Goal: Task Accomplishment & Management: Complete application form

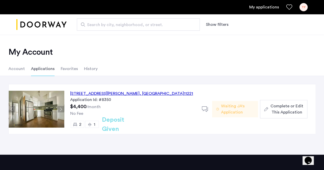
click at [285, 109] on span "Complete or Edit This Application" at bounding box center [286, 109] width 33 height 12
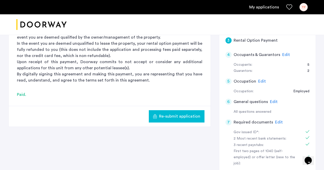
scroll to position [152, 0]
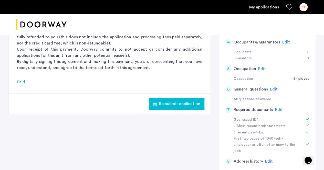
click at [278, 108] on span "Edit" at bounding box center [279, 110] width 8 height 4
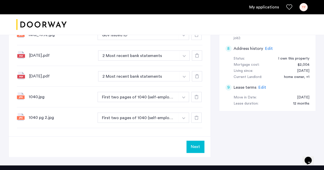
scroll to position [247, 0]
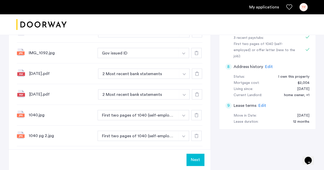
click at [50, 94] on div "[DATE].pdf" at bounding box center [61, 94] width 65 height 6
click at [199, 162] on button "Next" at bounding box center [195, 160] width 18 height 12
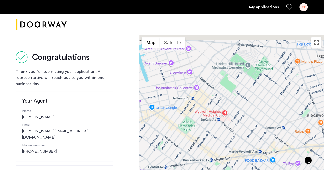
click at [252, 8] on link "My applications" at bounding box center [264, 7] width 30 height 6
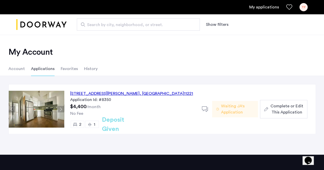
click at [286, 106] on span "Complete or Edit This Application" at bounding box center [286, 109] width 33 height 12
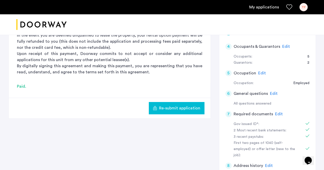
scroll to position [148, 0]
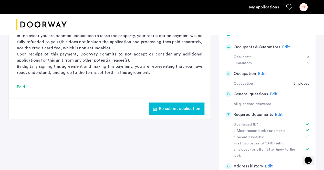
click at [277, 113] on span "Edit" at bounding box center [279, 115] width 8 height 4
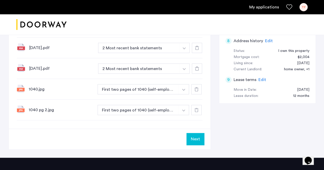
scroll to position [274, 0]
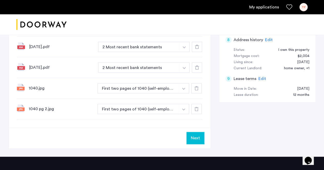
click at [195, 138] on button "Next" at bounding box center [195, 138] width 18 height 12
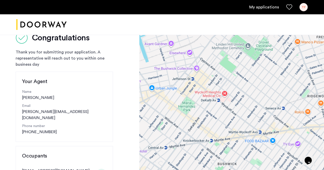
scroll to position [19, 0]
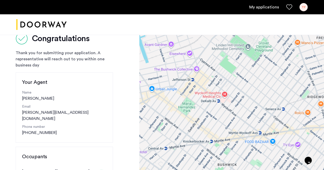
click at [270, 8] on link "My applications" at bounding box center [264, 7] width 30 height 6
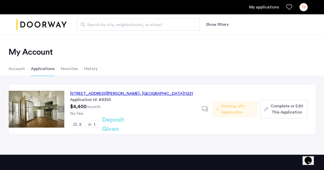
click at [283, 110] on span "Complete or Edit This Application" at bounding box center [286, 109] width 33 height 12
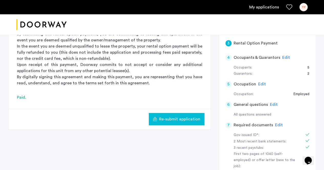
scroll to position [158, 0]
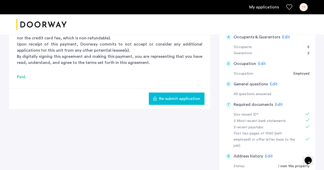
click at [277, 103] on span "Edit" at bounding box center [279, 105] width 8 height 4
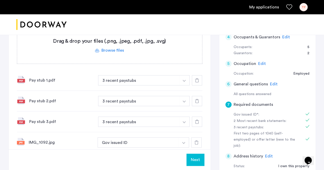
click at [116, 49] on label at bounding box center [109, 45] width 185 height 36
click at [0, 0] on input "file" at bounding box center [0, 0] width 0 height 0
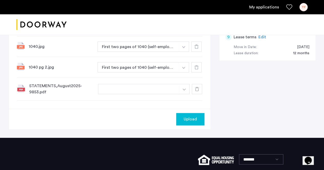
scroll to position [318, 0]
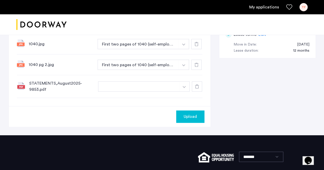
click at [114, 95] on input at bounding box center [143, 96] width 91 height 9
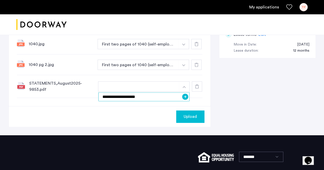
type input "**********"
click at [188, 119] on button "Upload" at bounding box center [190, 117] width 28 height 12
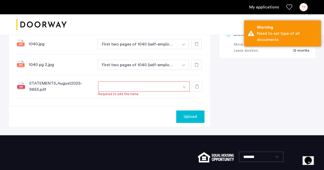
click at [185, 86] on img "button" at bounding box center [183, 87] width 3 height 2
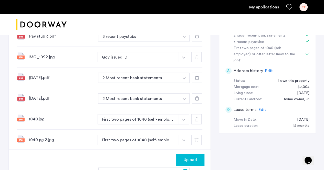
scroll to position [244, 0]
click at [196, 75] on use at bounding box center [197, 77] width 4 height 4
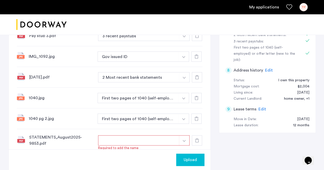
click at [121, 140] on button "button" at bounding box center [138, 140] width 81 height 10
click at [106, 136] on button "button" at bounding box center [138, 140] width 81 height 10
click at [184, 140] on img "button" at bounding box center [183, 141] width 3 height 2
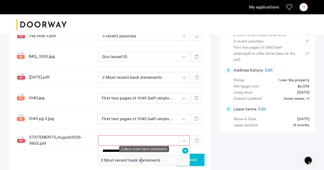
click at [140, 159] on div "2 Most recent bank statements" at bounding box center [143, 160] width 91 height 10
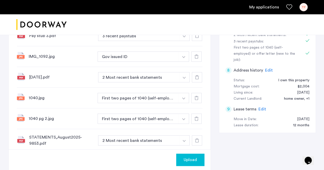
click at [132, 154] on div "Upload" at bounding box center [110, 159] width 202 height 21
click at [197, 163] on button "Upload" at bounding box center [190, 160] width 28 height 12
